Goal: Task Accomplishment & Management: Manage account settings

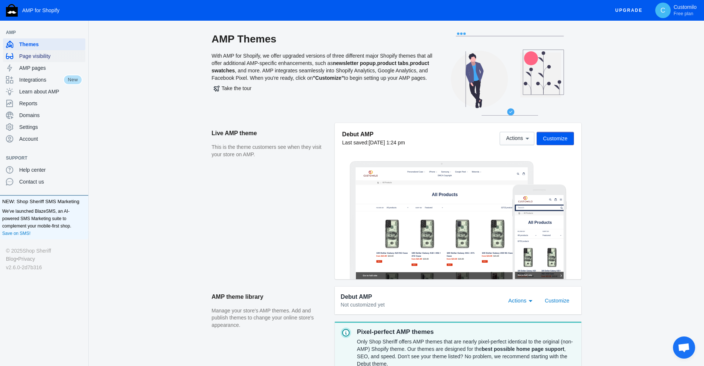
click at [45, 60] on div "Page visibility" at bounding box center [44, 56] width 77 height 12
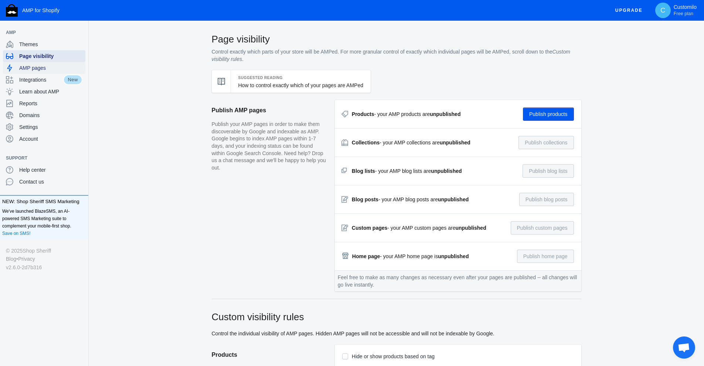
checkbox input "true"
click at [48, 67] on span "AMP pages" at bounding box center [50, 67] width 63 height 7
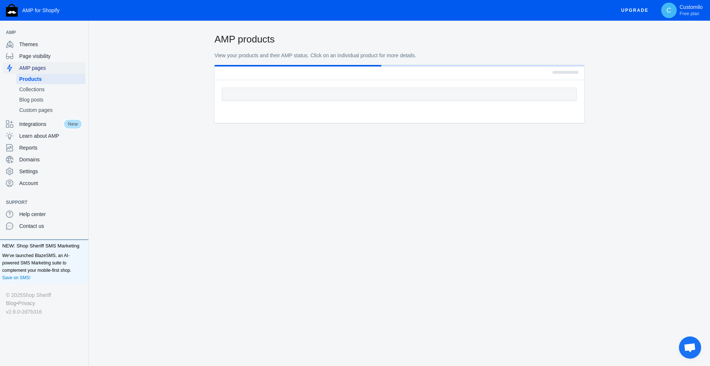
click at [48, 68] on span "AMP pages" at bounding box center [50, 67] width 63 height 7
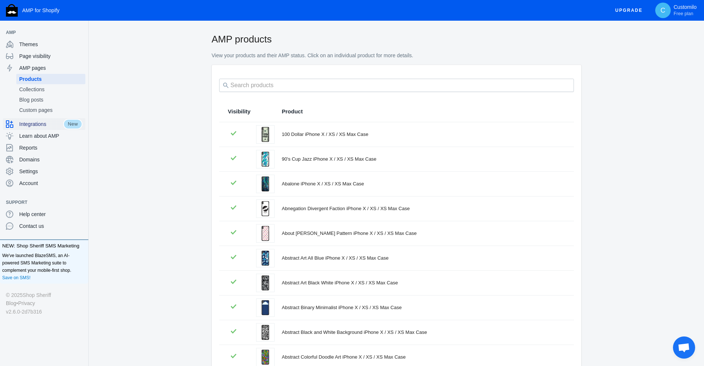
click at [41, 123] on span "Integrations" at bounding box center [41, 124] width 44 height 7
